Goal: Transaction & Acquisition: Purchase product/service

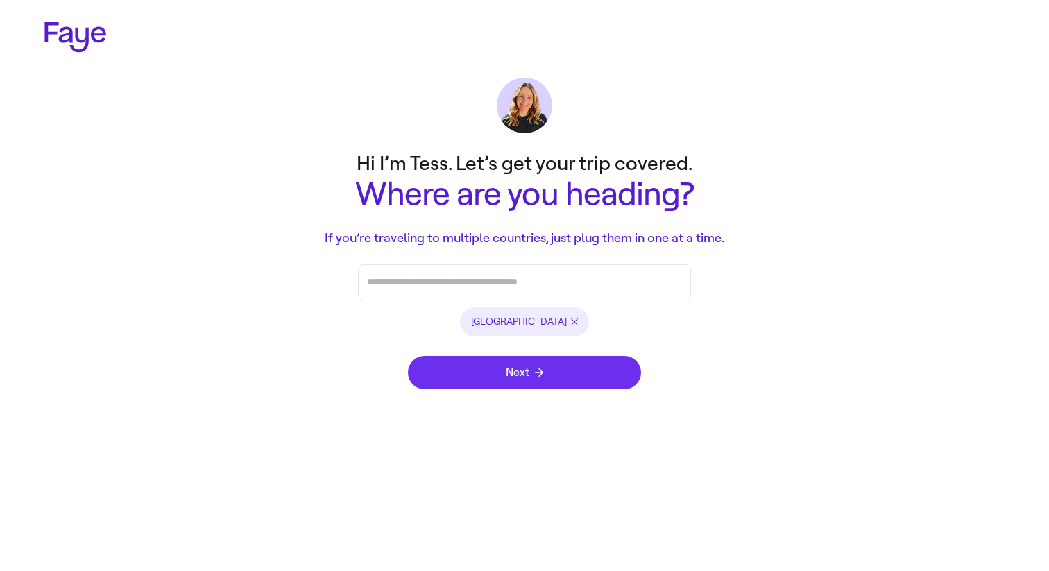
click at [521, 374] on span "Next" at bounding box center [524, 372] width 37 height 11
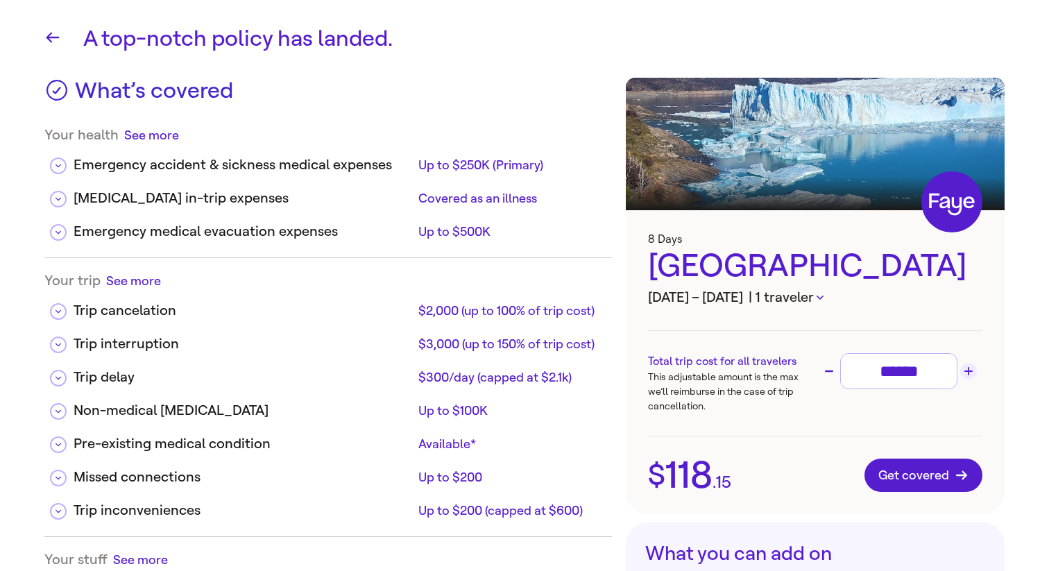
click at [966, 373] on icon "Increase trip cost" at bounding box center [968, 371] width 8 height 8
type input "******"
click at [927, 487] on button "Get covered" at bounding box center [924, 475] width 118 height 33
click at [778, 42] on h1 "A top-notch policy has landed." at bounding box center [543, 38] width 921 height 33
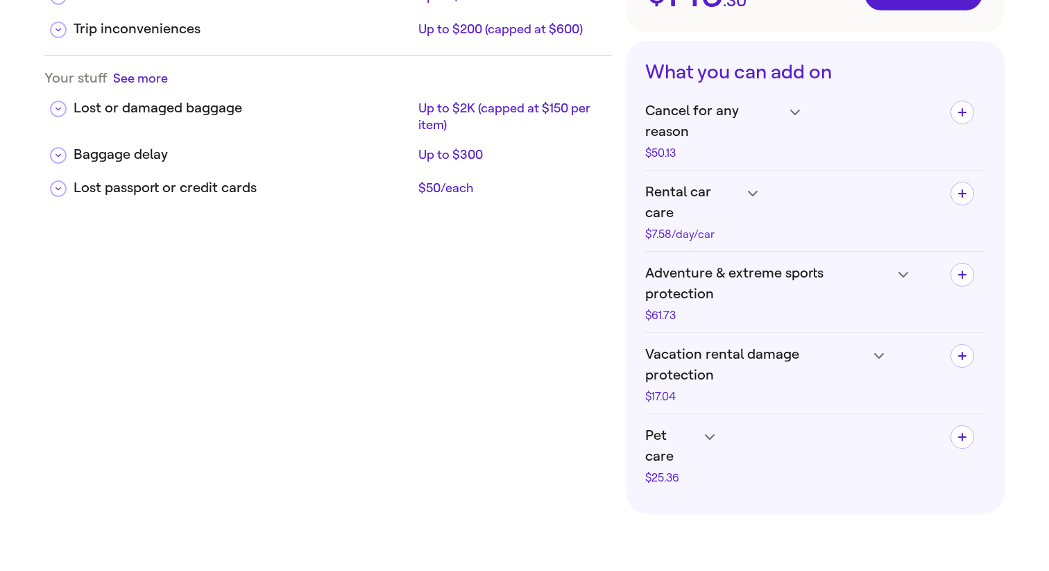
scroll to position [766, 0]
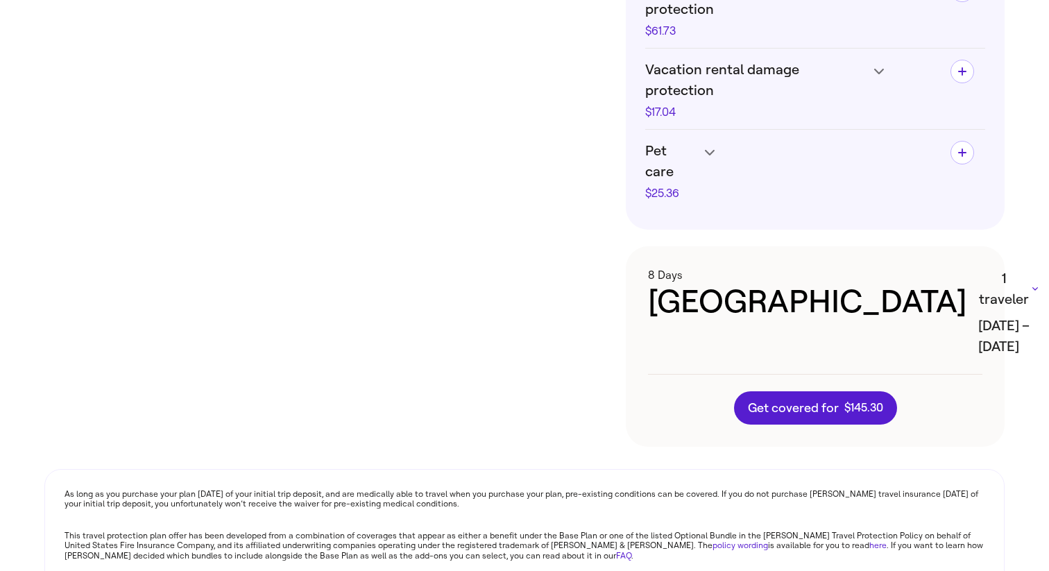
click at [201, 469] on div "As long as you purchase your plan within 14 days of your initial trip deposit, …" at bounding box center [524, 578] width 960 height 218
